Goal: Obtain resource: Download file/media

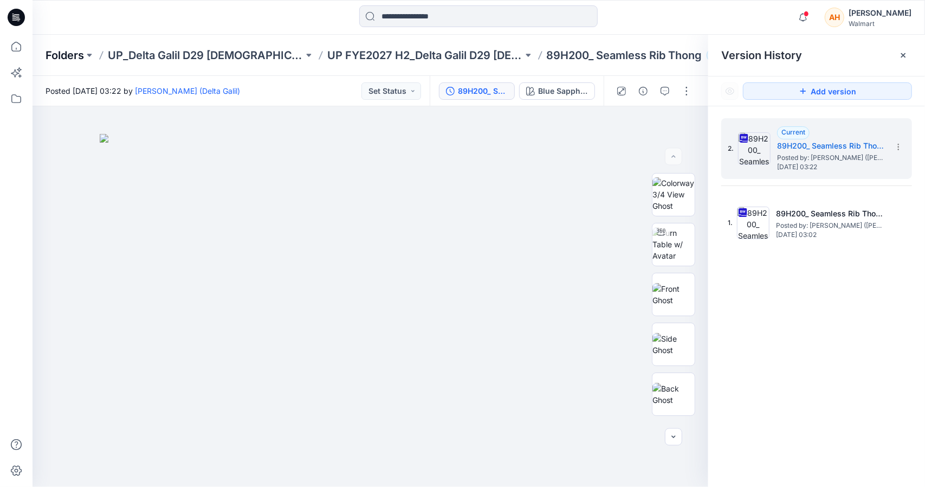
click at [75, 48] on p "Folders" at bounding box center [65, 55] width 38 height 15
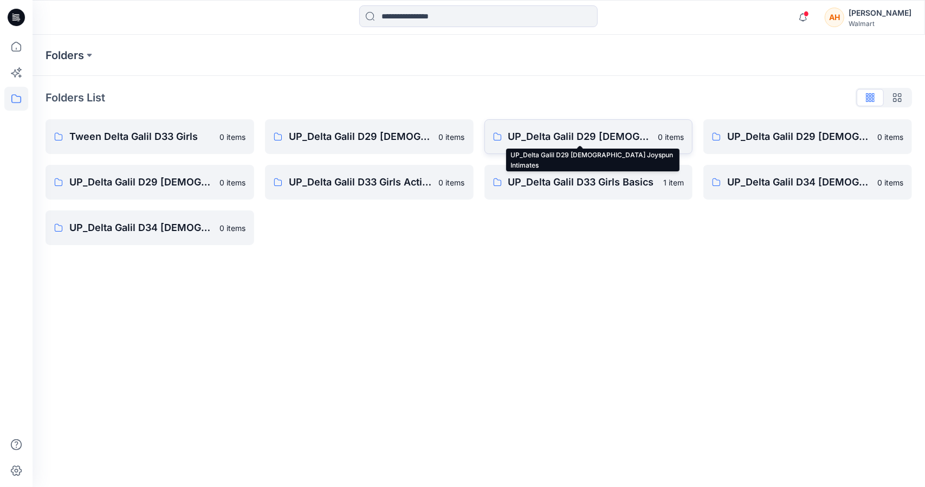
click at [577, 143] on p "UP_Delta Galil D29 [DEMOGRAPHIC_DATA] Joyspun Intimates" at bounding box center [580, 136] width 144 height 15
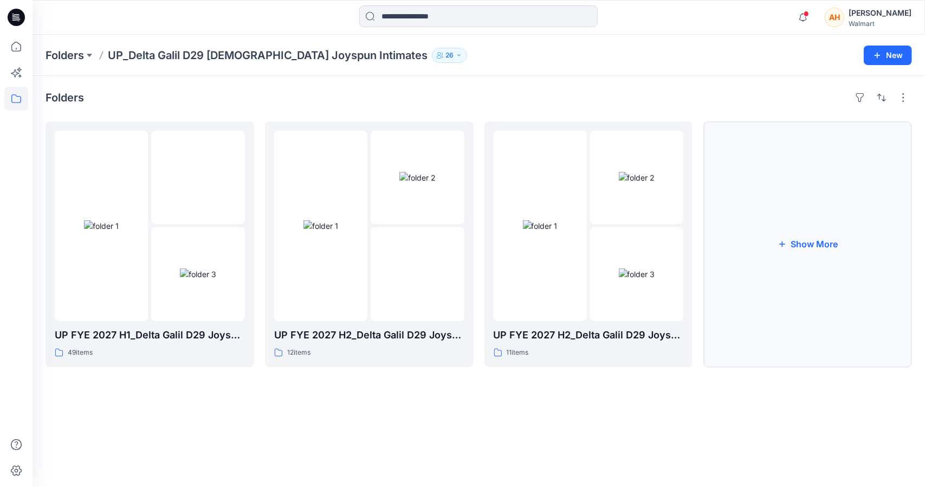
click at [818, 254] on button "Show More" at bounding box center [807, 243] width 209 height 245
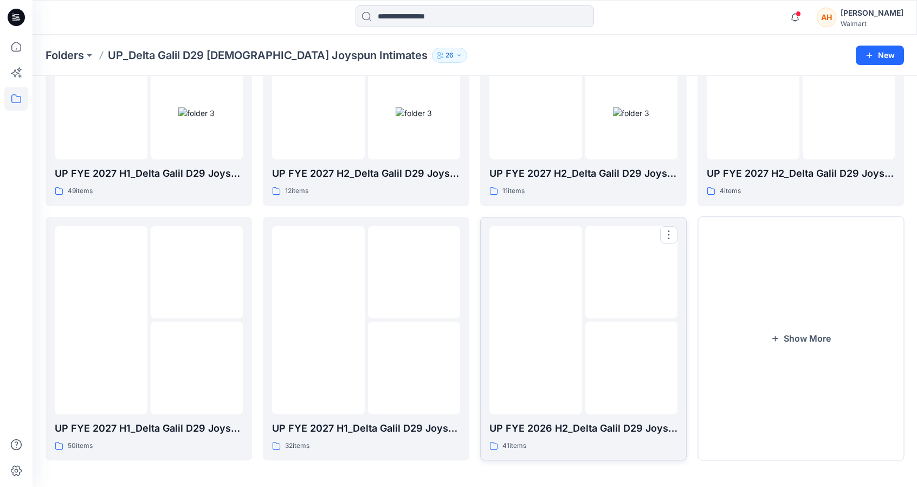
scroll to position [163, 0]
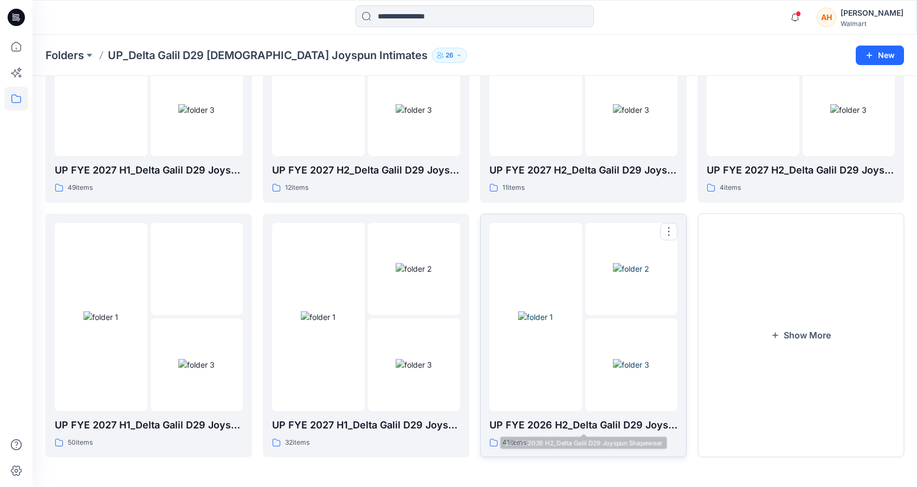
click at [534, 410] on div at bounding box center [535, 317] width 93 height 188
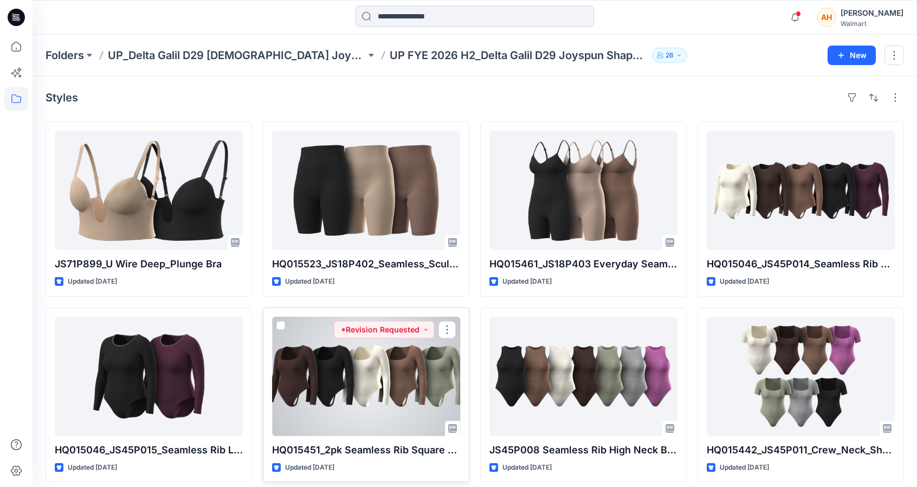
click at [376, 382] on div at bounding box center [366, 375] width 188 height 119
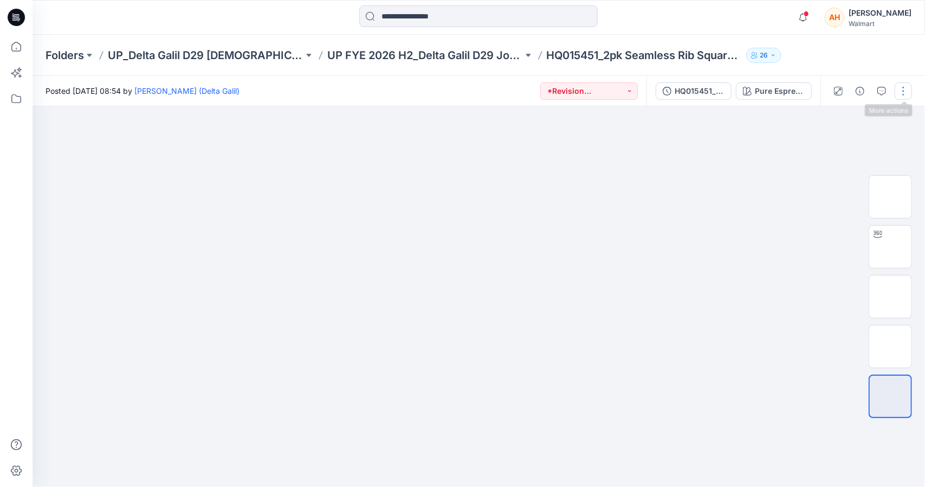
click at [903, 87] on button "button" at bounding box center [903, 90] width 17 height 17
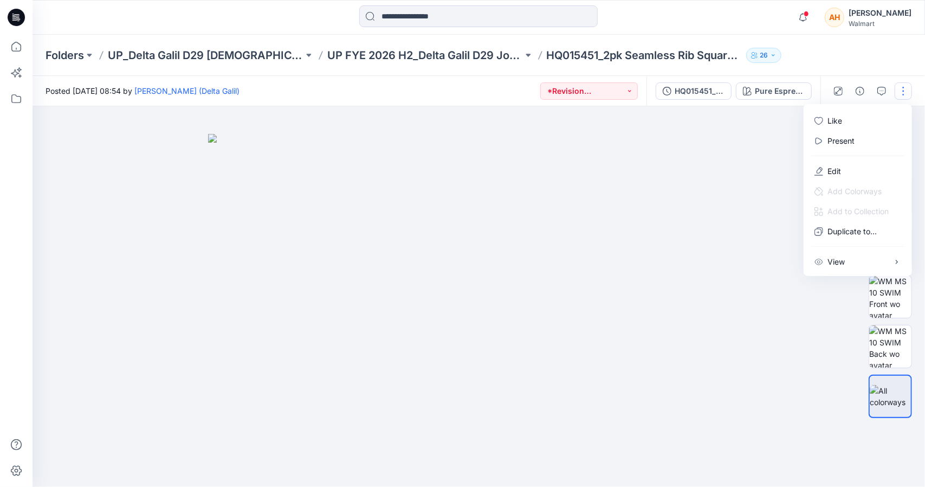
click at [749, 149] on img at bounding box center [479, 310] width 542 height 353
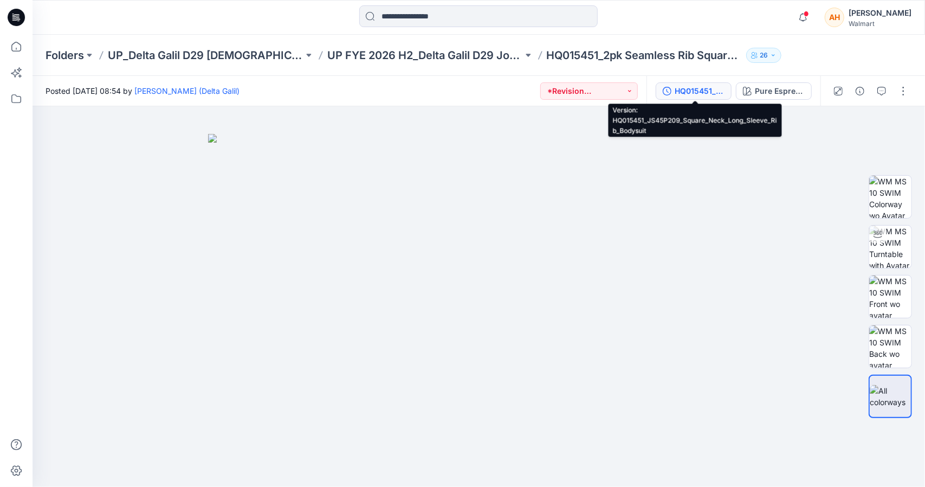
click at [706, 90] on div "HQ015451_JS45P209_Square_Neck_Long_Sleeve_Rib_Bodysuit" at bounding box center [700, 91] width 50 height 12
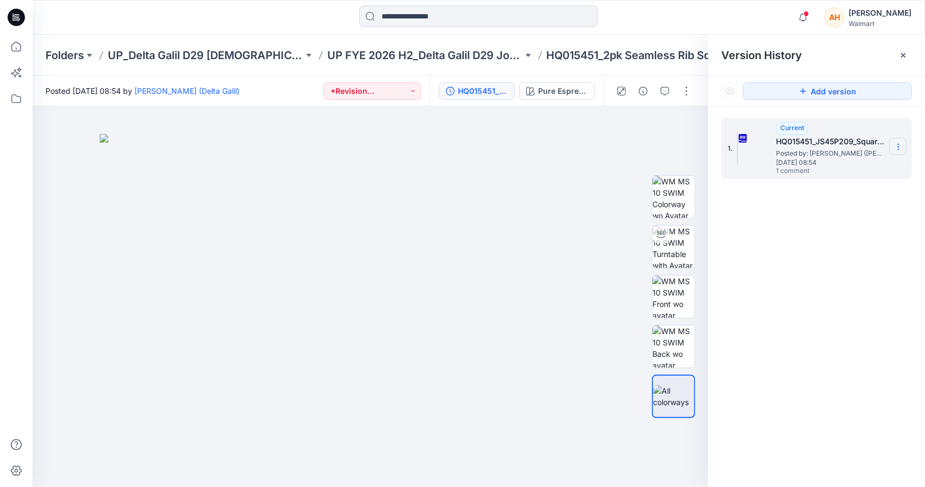
click at [898, 150] on icon at bounding box center [898, 147] width 9 height 9
click at [819, 168] on span "Download Source BW File" at bounding box center [843, 167] width 91 height 13
click at [590, 425] on img at bounding box center [371, 310] width 542 height 353
